Goal: Task Accomplishment & Management: Use online tool/utility

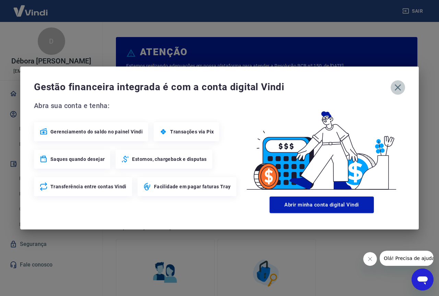
click at [396, 87] on icon "button" at bounding box center [398, 87] width 11 height 11
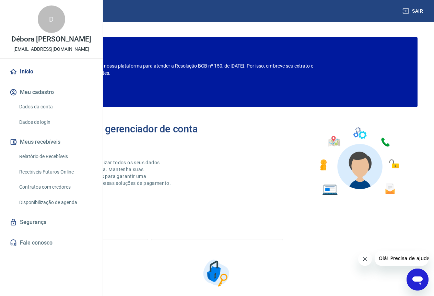
click at [41, 179] on link "Recebíveis Futuros Online" at bounding box center [55, 172] width 78 height 14
